Goal: Navigation & Orientation: Find specific page/section

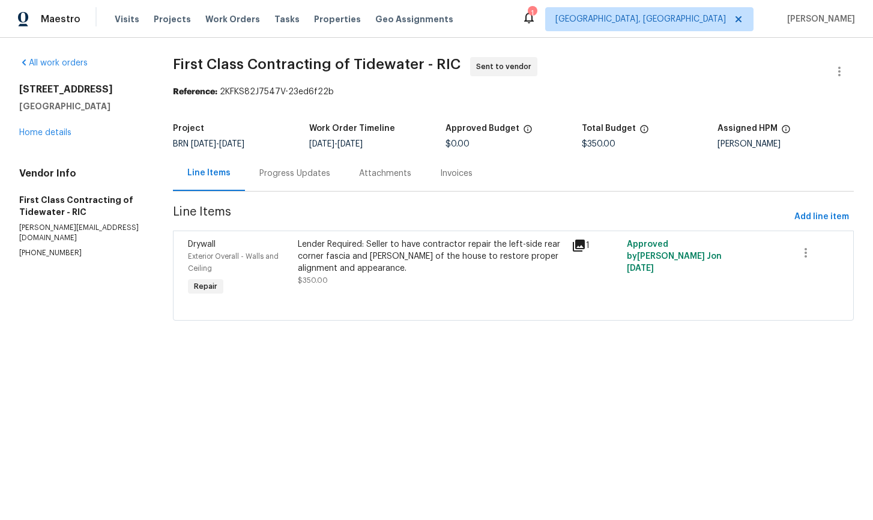
click at [313, 175] on div "Progress Updates" at bounding box center [294, 174] width 71 height 12
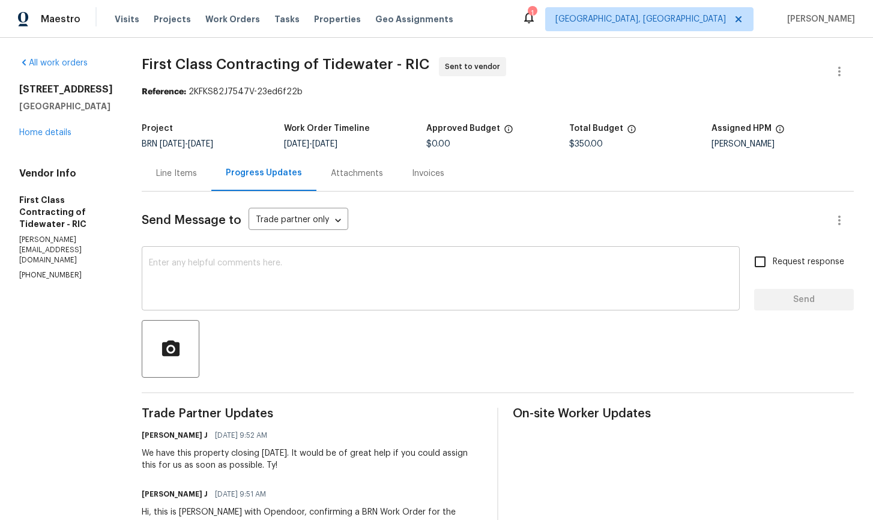
scroll to position [80, 0]
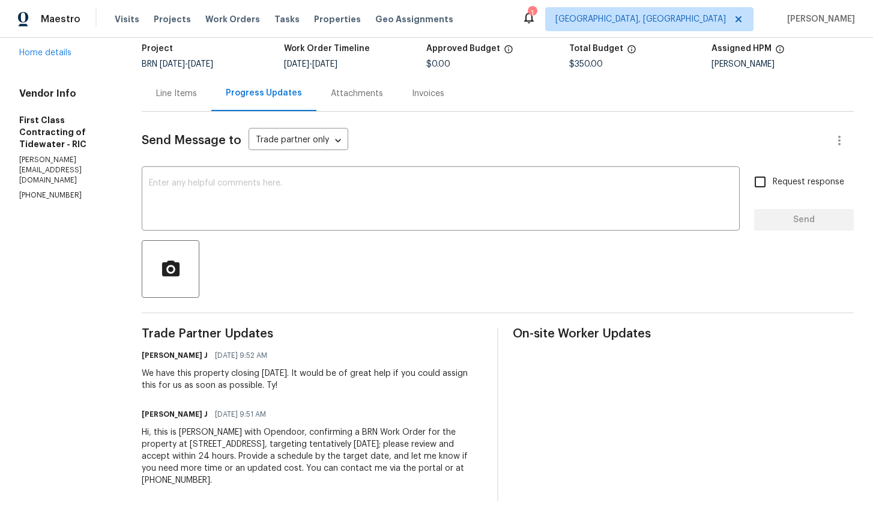
click at [168, 97] on div "Line Items" at bounding box center [176, 94] width 41 height 12
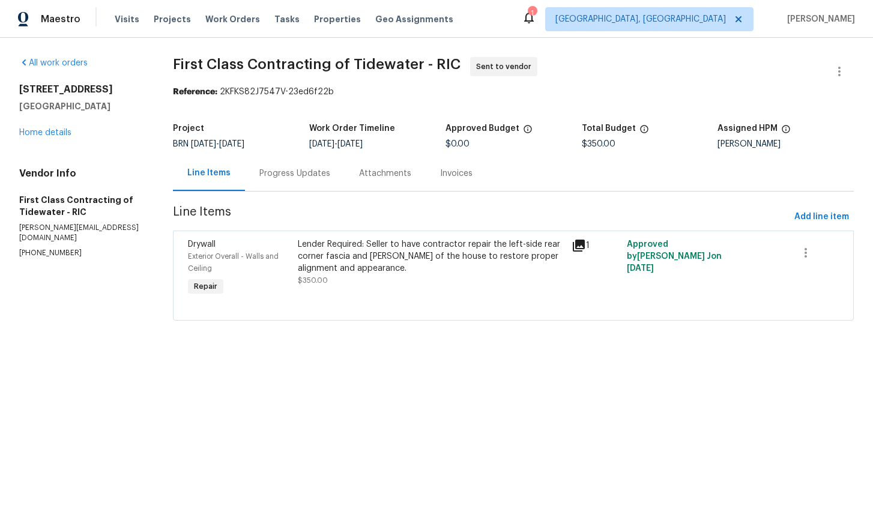
click at [295, 179] on div "Progress Updates" at bounding box center [294, 174] width 71 height 12
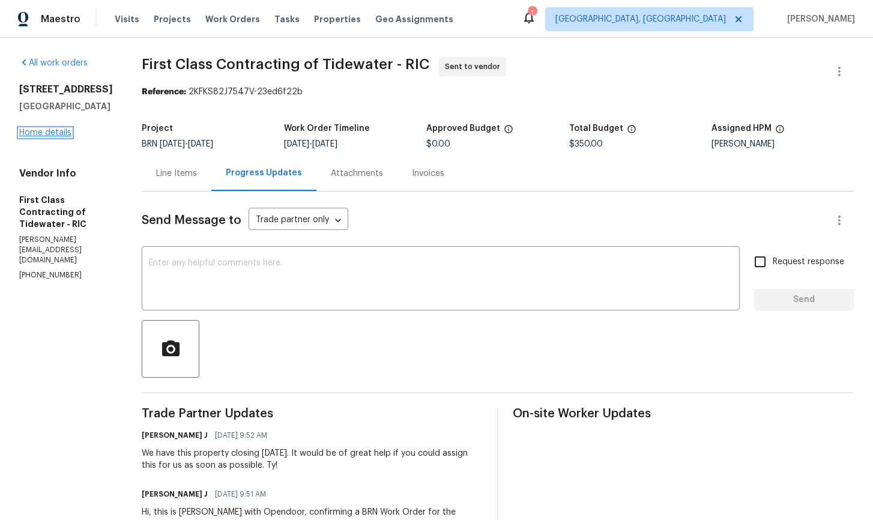
click at [51, 137] on link "Home details" at bounding box center [45, 132] width 52 height 8
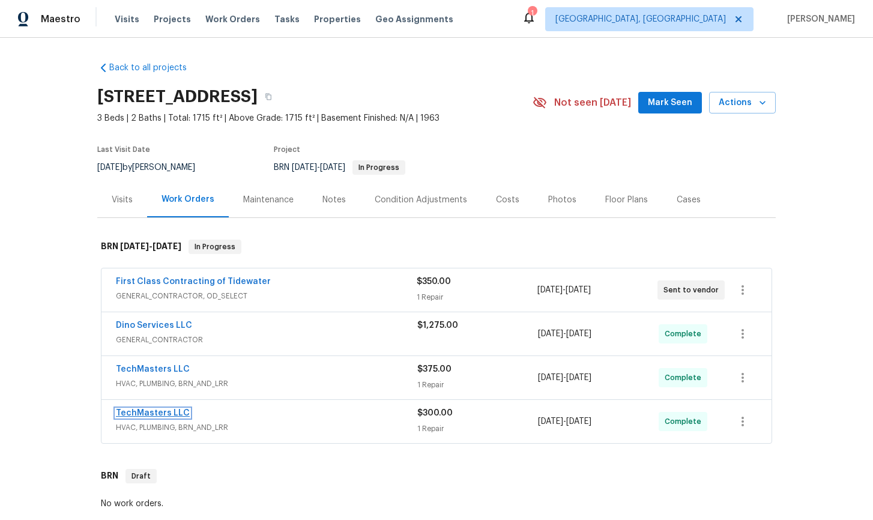
click at [154, 409] on link "TechMasters LLC" at bounding box center [153, 413] width 74 height 8
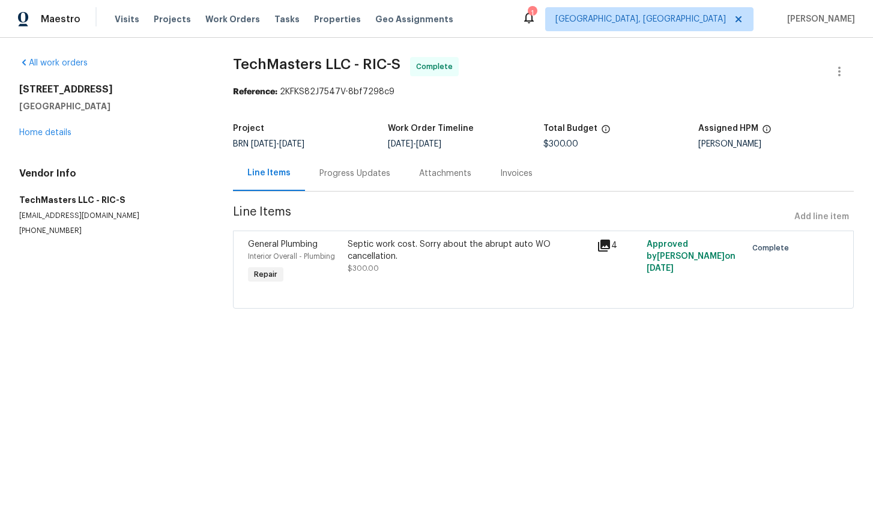
click at [42, 137] on div "[STREET_ADDRESS] Home details" at bounding box center [111, 110] width 185 height 55
click at [44, 132] on link "Home details" at bounding box center [45, 132] width 52 height 8
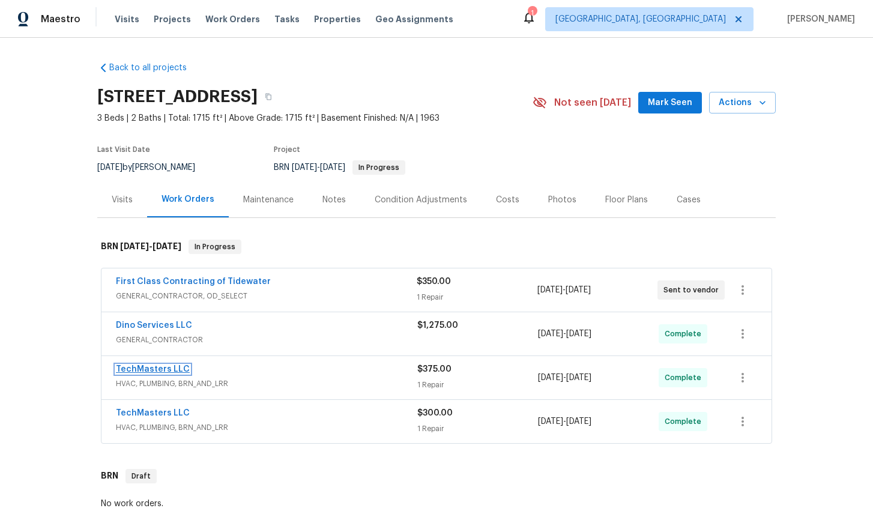
click at [157, 369] on link "TechMasters LLC" at bounding box center [153, 369] width 74 height 8
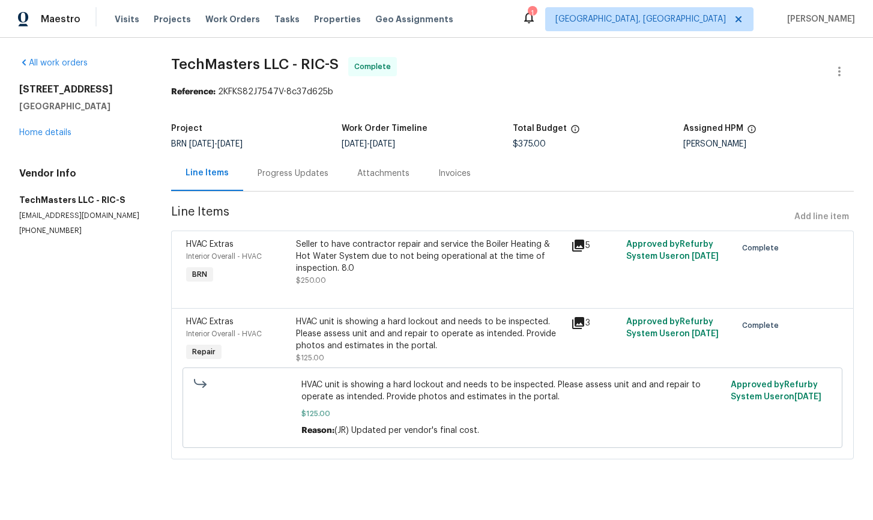
click at [292, 175] on div "Progress Updates" at bounding box center [293, 174] width 71 height 12
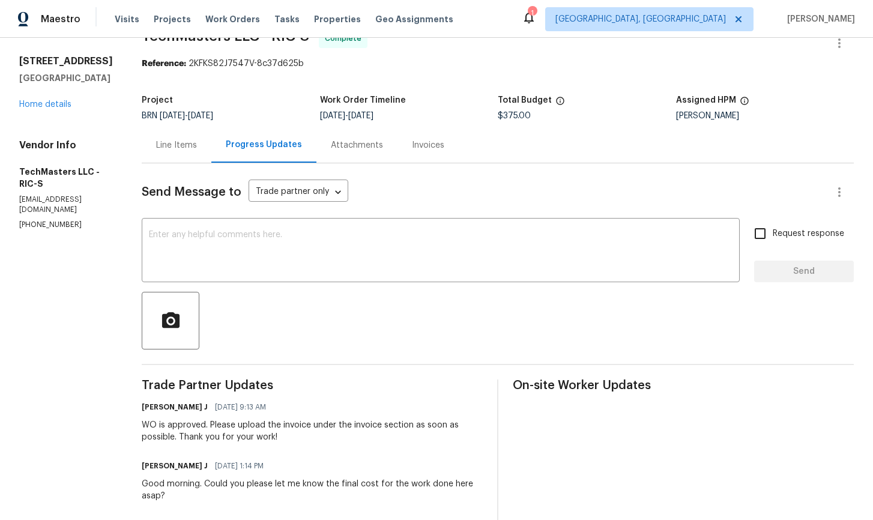
scroll to position [12, 0]
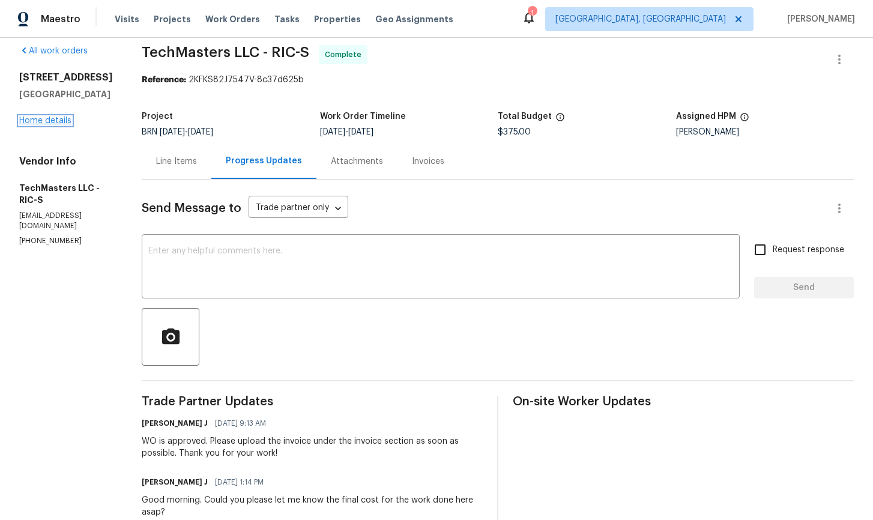
click at [52, 122] on link "Home details" at bounding box center [45, 120] width 52 height 8
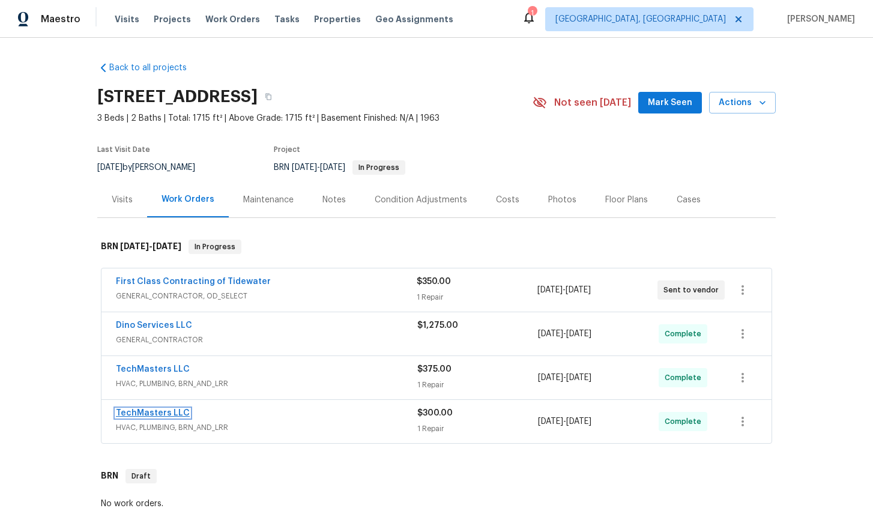
click at [150, 414] on link "TechMasters LLC" at bounding box center [153, 413] width 74 height 8
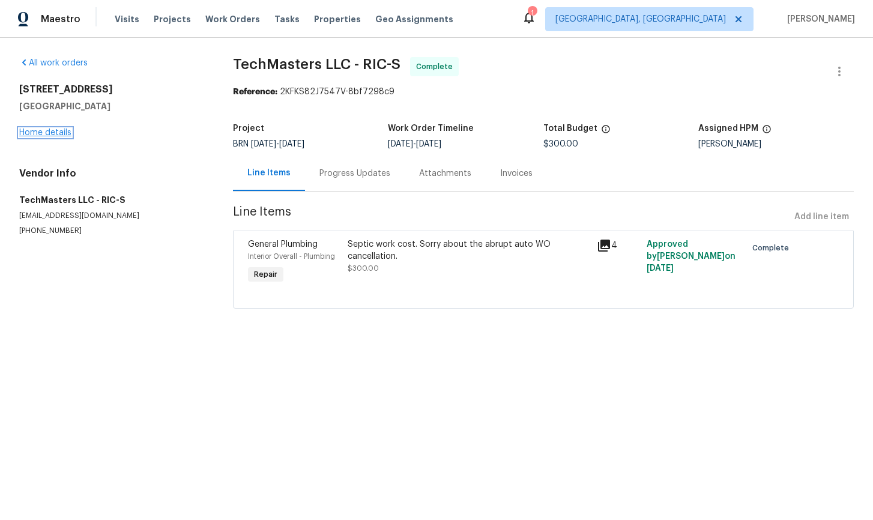
click at [61, 133] on link "Home details" at bounding box center [45, 132] width 52 height 8
